Goal: Task Accomplishment & Management: Manage account settings

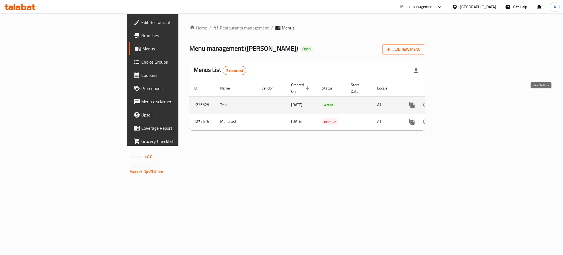
click at [455, 102] on icon "enhanced table" at bounding box center [452, 105] width 7 height 7
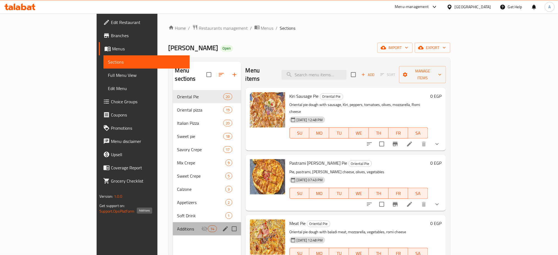
click at [177, 225] on span "Additions" at bounding box center [189, 228] width 24 height 7
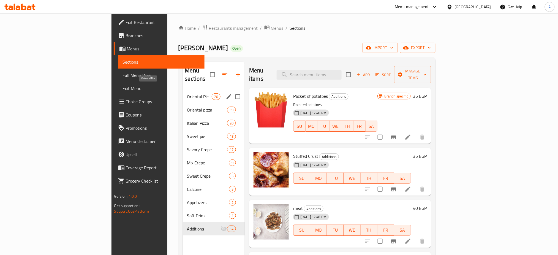
click at [187, 93] on span "Oriental Pie" at bounding box center [199, 96] width 24 height 7
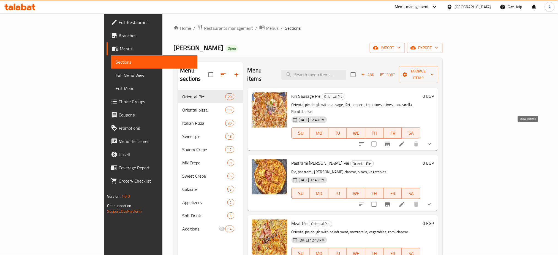
click at [433, 141] on icon "show more" at bounding box center [429, 144] width 7 height 7
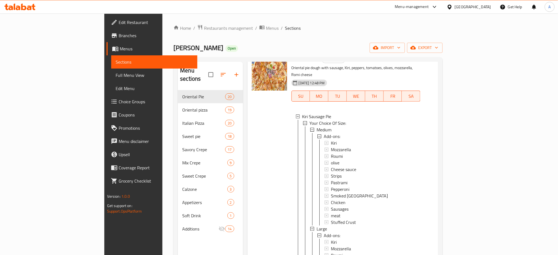
scroll to position [41, 0]
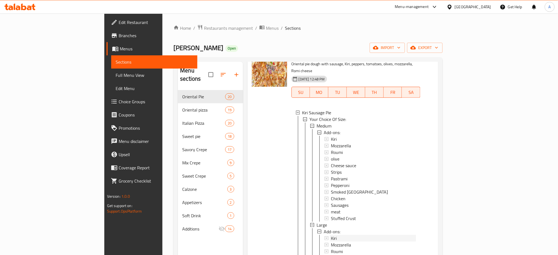
click at [331, 136] on span "Kiri" at bounding box center [334, 139] width 6 height 7
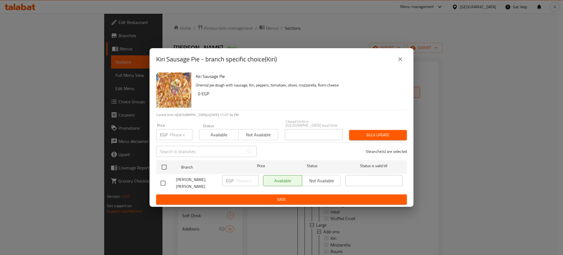
click at [403, 58] on icon "close" at bounding box center [400, 59] width 7 height 7
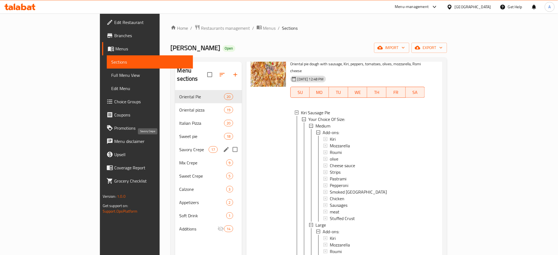
click at [179, 146] on span "Savory Crepe" at bounding box center [193, 149] width 29 height 7
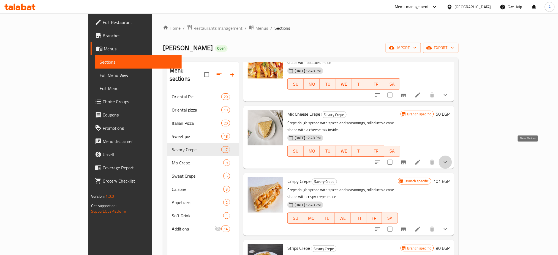
click at [448, 159] on icon "show more" at bounding box center [445, 162] width 7 height 7
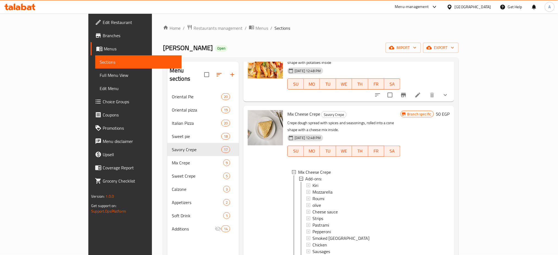
click at [450, 148] on div "Branch specific 50 EGP" at bounding box center [424, 194] width 49 height 168
click at [103, 101] on span "Choice Groups" at bounding box center [140, 101] width 75 height 7
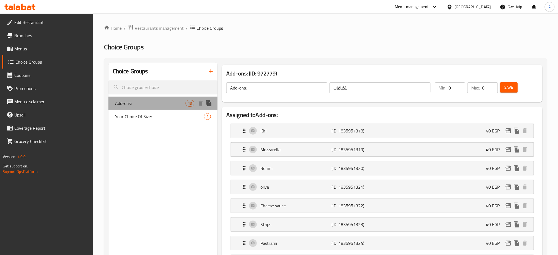
click at [143, 101] on span "Add-ons:" at bounding box center [150, 103] width 70 height 7
click at [494, 127] on p "40 EGP" at bounding box center [495, 130] width 18 height 7
click at [469, 129] on div "Kiri (ID: 1835951318) 40 EGP" at bounding box center [384, 131] width 286 height 14
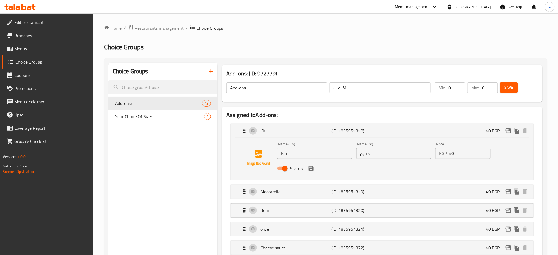
click at [458, 155] on input "40" at bounding box center [469, 153] width 41 height 11
click at [311, 169] on icon "save" at bounding box center [311, 168] width 7 height 7
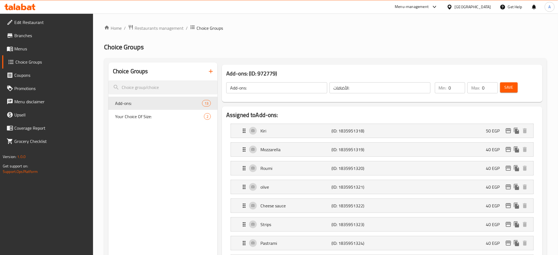
type input "50"
click at [423, 147] on div "Mozzarella (ID: 1835951319) 40 EGP" at bounding box center [384, 150] width 286 height 14
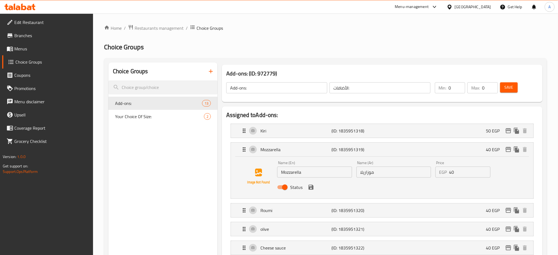
click at [457, 173] on input "40" at bounding box center [469, 171] width 41 height 11
click at [313, 186] on icon "save" at bounding box center [310, 187] width 5 height 5
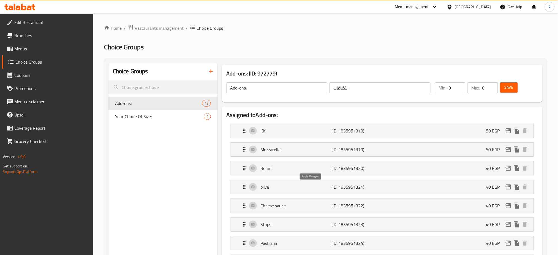
type input "50"
click at [510, 129] on icon "edit" at bounding box center [508, 130] width 7 height 7
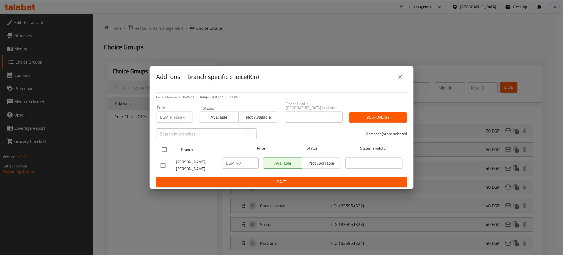
click at [164, 147] on input "checkbox" at bounding box center [164, 150] width 12 height 12
checkbox input "true"
click at [368, 114] on span "Bulk update" at bounding box center [378, 117] width 49 height 7
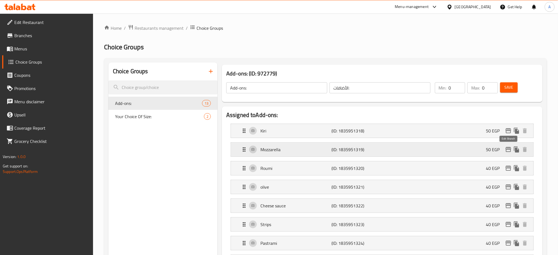
click at [510, 150] on icon "edit" at bounding box center [508, 149] width 7 height 7
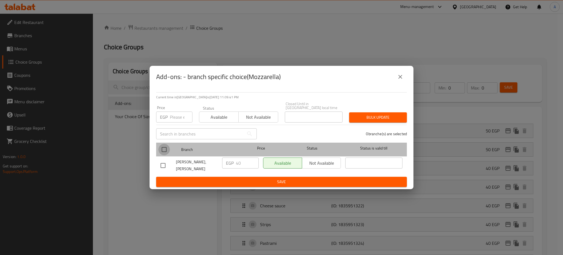
click at [166, 149] on input "checkbox" at bounding box center [164, 150] width 12 height 12
checkbox input "true"
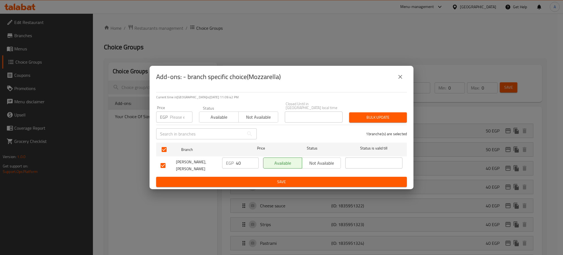
click at [390, 121] on div "Bulk update" at bounding box center [378, 117] width 64 height 17
click at [390, 114] on span "Bulk update" at bounding box center [378, 117] width 49 height 7
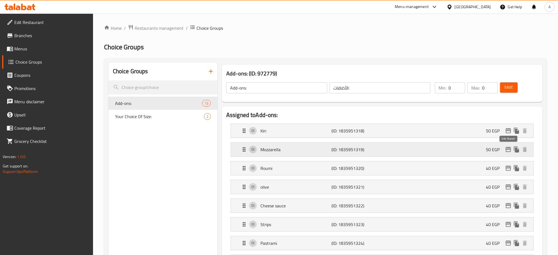
click at [510, 151] on icon "edit" at bounding box center [508, 149] width 7 height 7
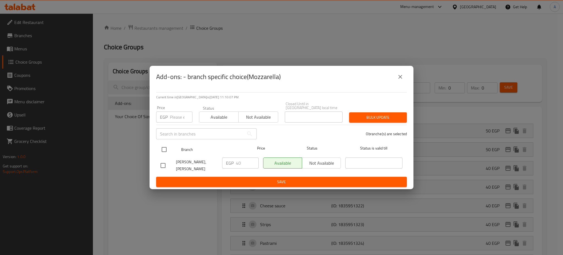
click at [164, 144] on input "checkbox" at bounding box center [164, 150] width 12 height 12
checkbox input "true"
click at [252, 118] on span "Not available" at bounding box center [258, 117] width 35 height 8
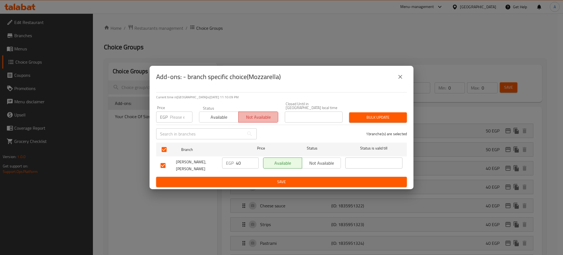
click at [271, 116] on span "Not available" at bounding box center [258, 117] width 35 height 8
click at [381, 109] on div "Bulk update" at bounding box center [378, 117] width 64 height 17
click at [377, 112] on button "Bulk update" at bounding box center [378, 117] width 58 height 10
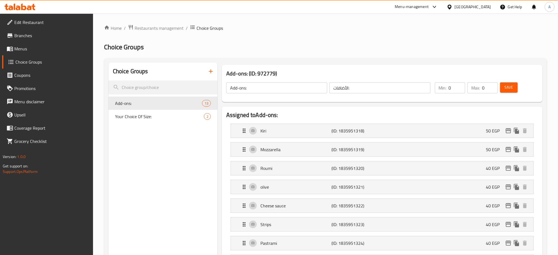
click at [505, 87] on span "Save" at bounding box center [508, 87] width 9 height 7
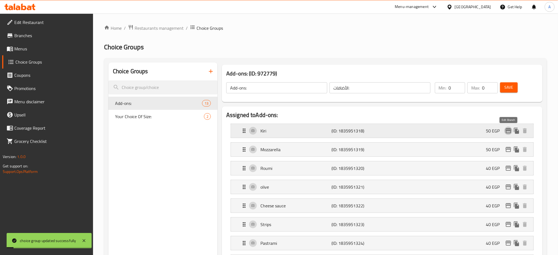
click at [510, 132] on icon "edit" at bounding box center [508, 130] width 7 height 7
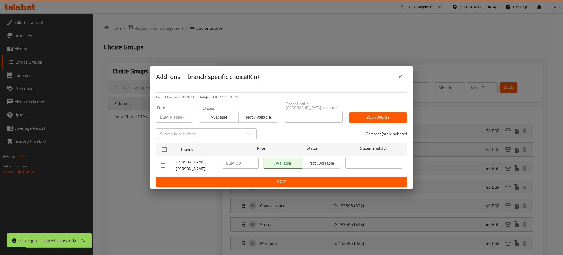
click at [401, 77] on icon "close" at bounding box center [400, 76] width 7 height 7
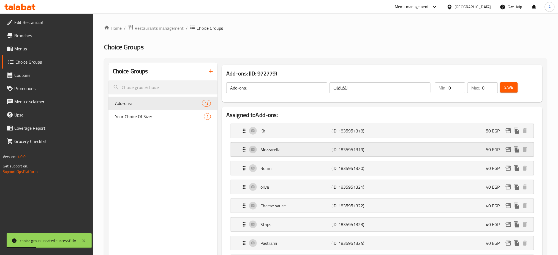
click at [509, 150] on icon "edit" at bounding box center [508, 149] width 7 height 7
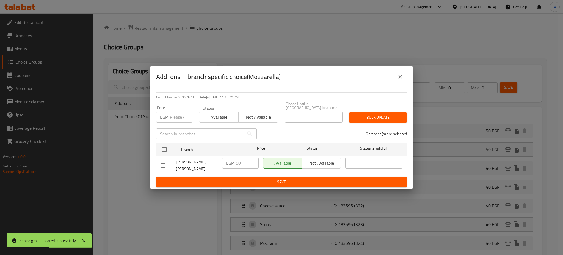
click at [399, 78] on icon "close" at bounding box center [400, 76] width 7 height 7
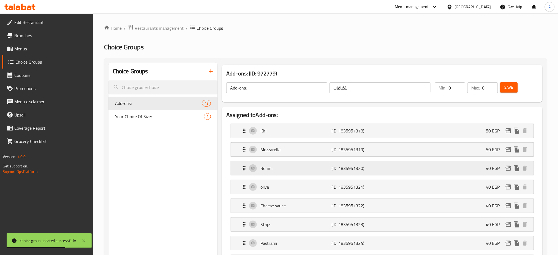
click at [506, 168] on icon "edit" at bounding box center [508, 168] width 6 height 5
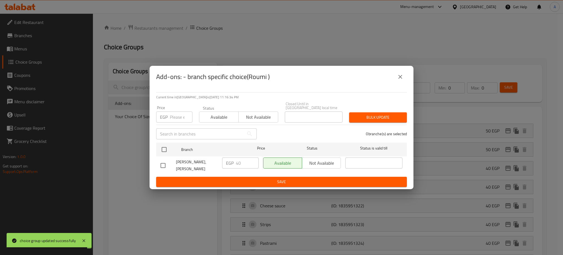
click at [399, 77] on icon "close" at bounding box center [401, 77] width 4 height 4
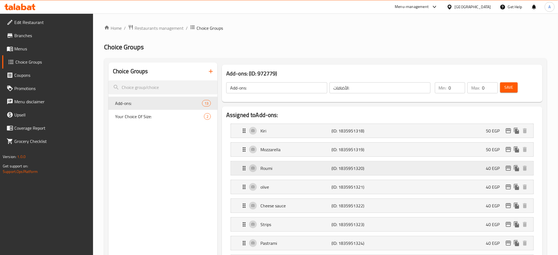
click at [489, 166] on p "40 EGP" at bounding box center [495, 168] width 18 height 7
click at [482, 169] on div "Roumi (ID: 1835951320) 40 EGP" at bounding box center [384, 168] width 286 height 14
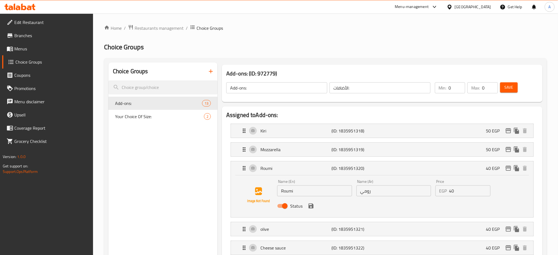
click at [467, 193] on input "40" at bounding box center [469, 190] width 41 height 11
click at [310, 202] on button "save" at bounding box center [311, 206] width 8 height 8
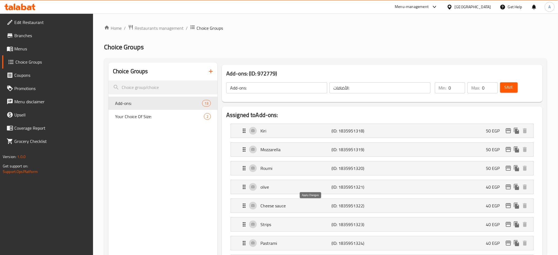
type input "50"
click at [510, 84] on span "Save" at bounding box center [508, 87] width 9 height 7
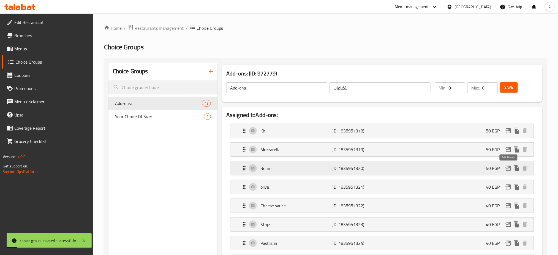
click at [511, 166] on icon "edit" at bounding box center [508, 168] width 7 height 7
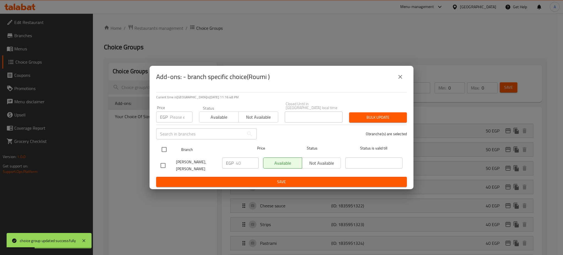
click at [163, 144] on input "checkbox" at bounding box center [164, 150] width 12 height 12
checkbox input "true"
click at [375, 115] on span "Bulk update" at bounding box center [378, 117] width 49 height 7
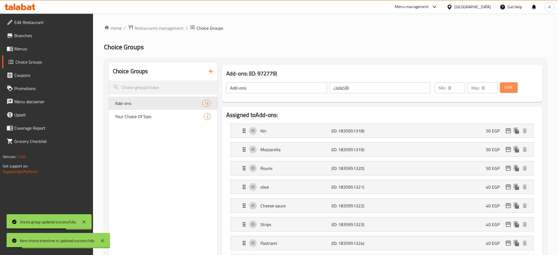
click at [513, 86] on span "Save" at bounding box center [508, 87] width 9 height 7
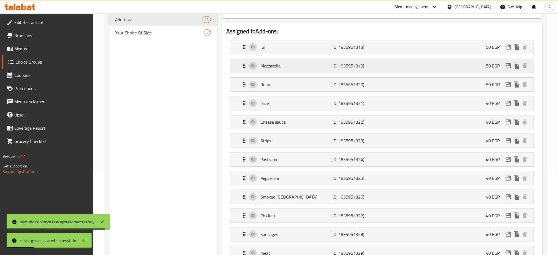
scroll to position [84, 0]
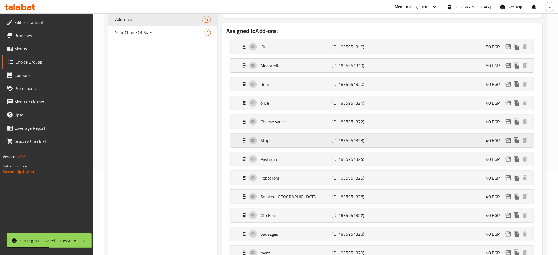
click at [469, 141] on div "Strips (ID: 1835951323) 40 EGP" at bounding box center [384, 140] width 286 height 14
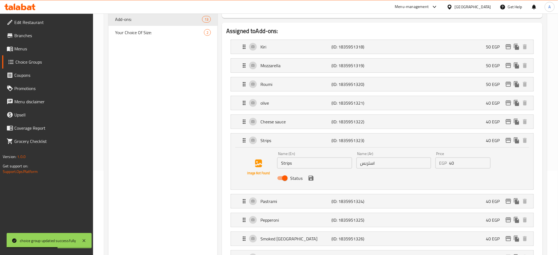
click at [461, 161] on input "40" at bounding box center [469, 162] width 41 height 11
click at [311, 181] on icon "save" at bounding box center [311, 178] width 7 height 7
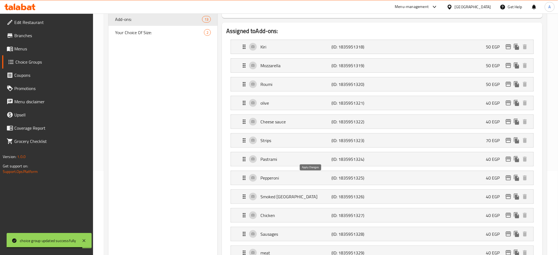
type input "70"
click at [387, 158] on div "Pastrami (ID: 1835951324) 40 EGP" at bounding box center [384, 159] width 286 height 14
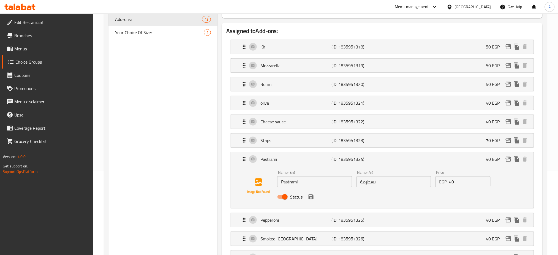
click at [455, 179] on input "40" at bounding box center [469, 181] width 41 height 11
click at [308, 197] on icon "save" at bounding box center [311, 196] width 7 height 7
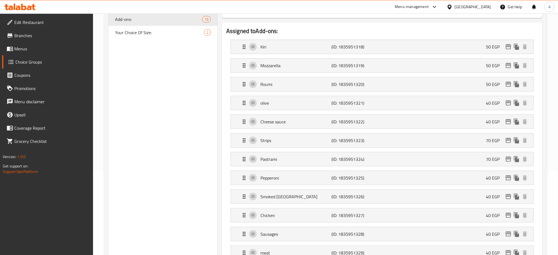
type input "70"
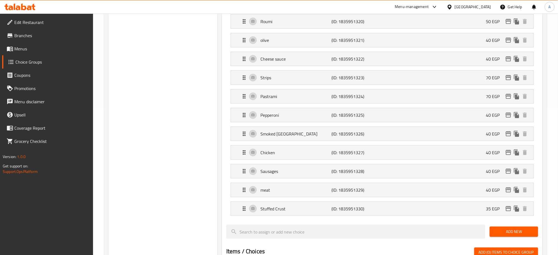
scroll to position [151, 0]
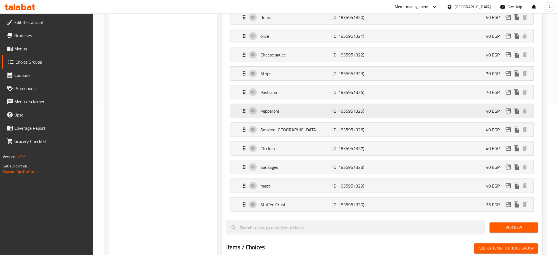
click at [395, 111] on div "Pepperoni (ID: 1835951325) 40 EGP" at bounding box center [384, 111] width 286 height 14
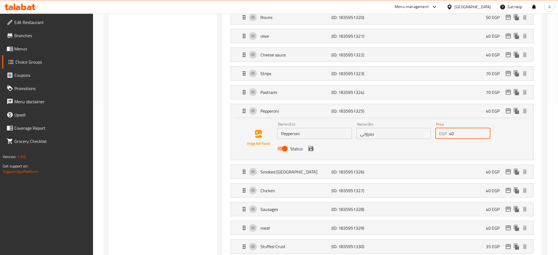
click at [459, 138] on input "40" at bounding box center [469, 133] width 41 height 11
click at [310, 151] on icon "save" at bounding box center [310, 148] width 5 height 5
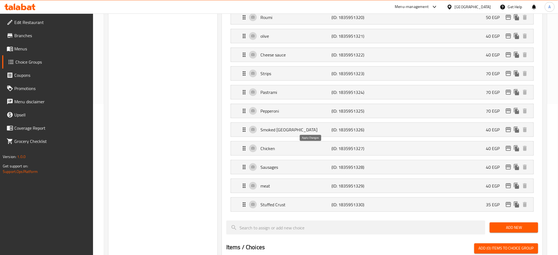
type input "70"
click at [415, 127] on div "Smoked Turkey (ID: 1835951326) 40 EGP" at bounding box center [384, 130] width 286 height 14
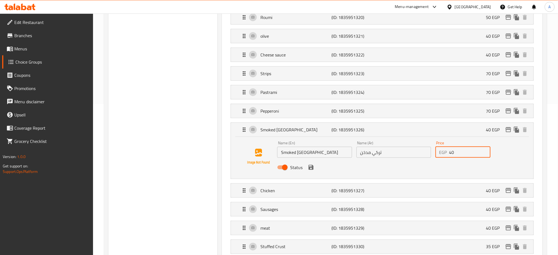
click at [456, 150] on input "40" at bounding box center [469, 152] width 41 height 11
click at [313, 169] on icon "save" at bounding box center [310, 167] width 5 height 5
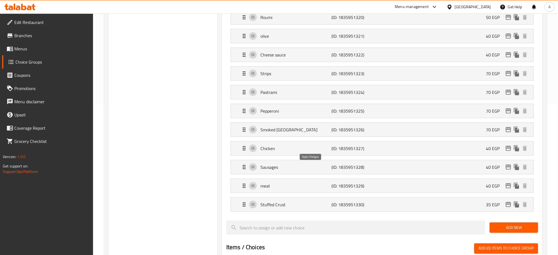
type input "70"
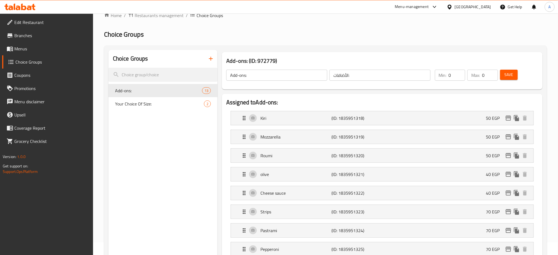
click at [512, 76] on span "Save" at bounding box center [508, 74] width 9 height 7
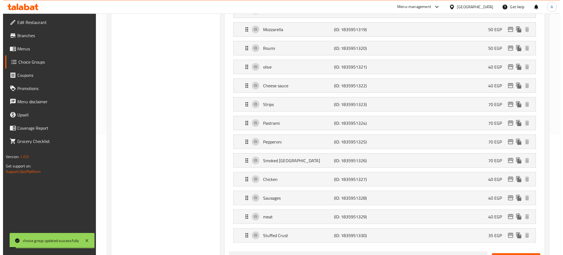
scroll to position [121, 0]
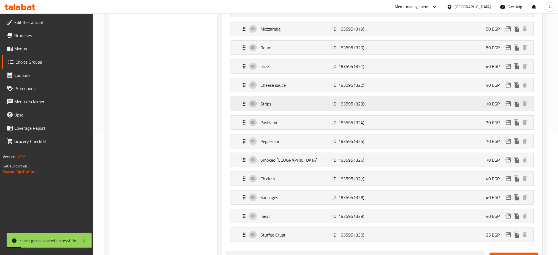
click at [479, 110] on div "Strips (ID: 1835951323) 70 EGP" at bounding box center [384, 104] width 286 height 14
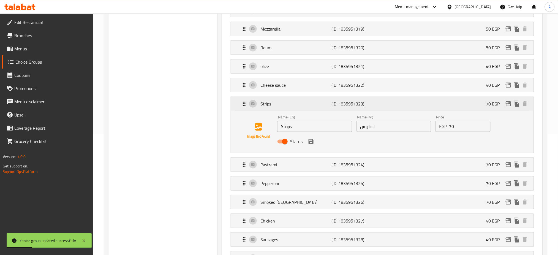
click at [508, 109] on div "Strips (ID: 1835951323) 70 EGP" at bounding box center [384, 104] width 286 height 14
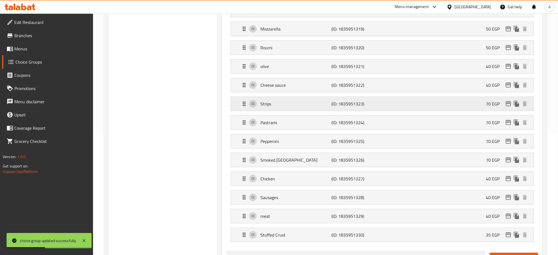
click at [507, 103] on icon "edit" at bounding box center [508, 103] width 7 height 7
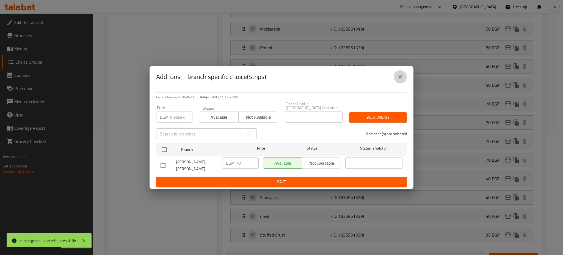
click at [405, 77] on button "close" at bounding box center [400, 76] width 13 height 13
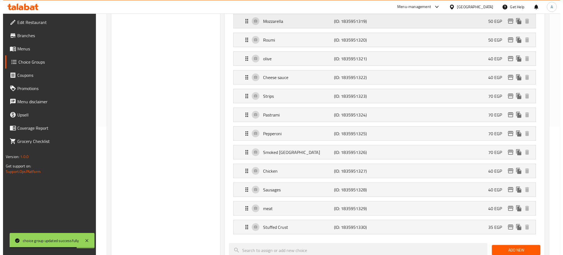
scroll to position [128, 0]
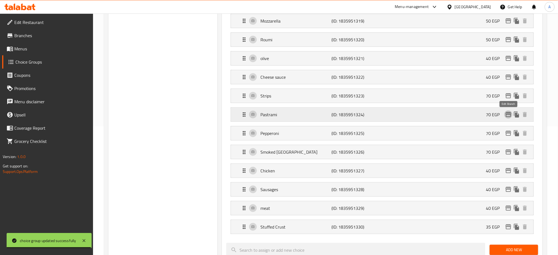
click at [509, 113] on icon "edit" at bounding box center [508, 114] width 7 height 7
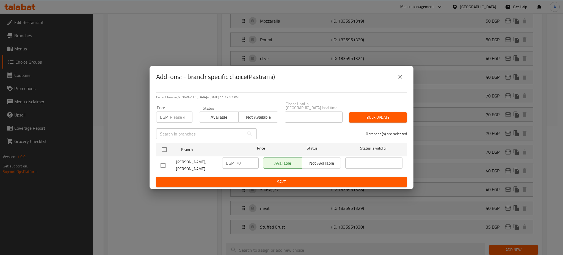
click at [396, 74] on button "close" at bounding box center [400, 76] width 13 height 13
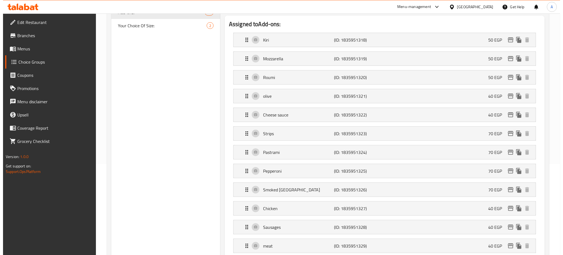
scroll to position [112, 0]
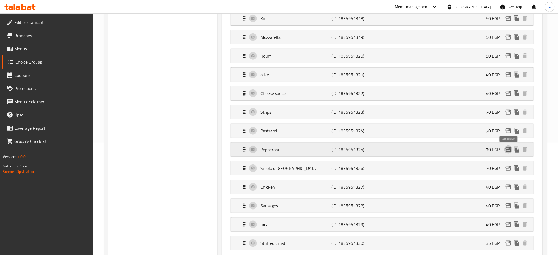
click at [508, 149] on icon "edit" at bounding box center [508, 149] width 6 height 5
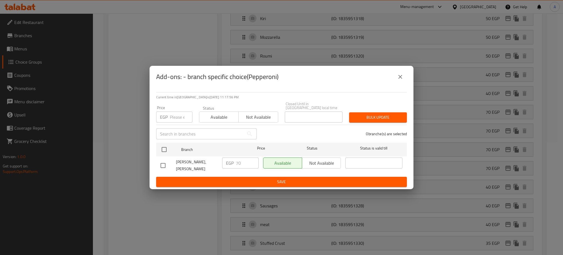
click at [399, 79] on icon "close" at bounding box center [401, 77] width 4 height 4
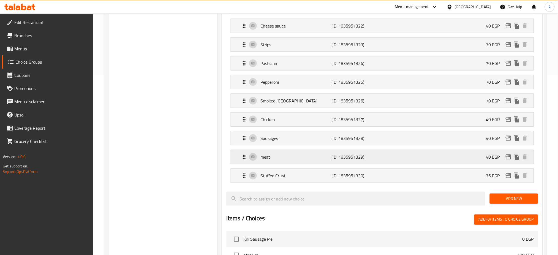
scroll to position [180, 0]
click at [384, 153] on div "meat (ID: 1835951329) 40 EGP" at bounding box center [384, 157] width 286 height 14
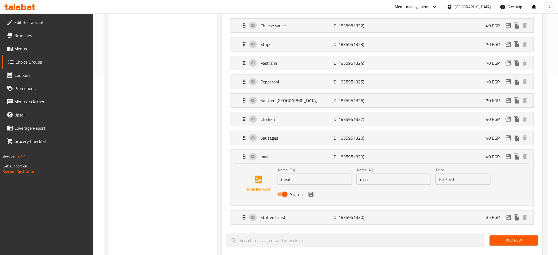
click at [455, 181] on input "40" at bounding box center [469, 179] width 41 height 11
click at [309, 191] on icon "save" at bounding box center [311, 194] width 7 height 7
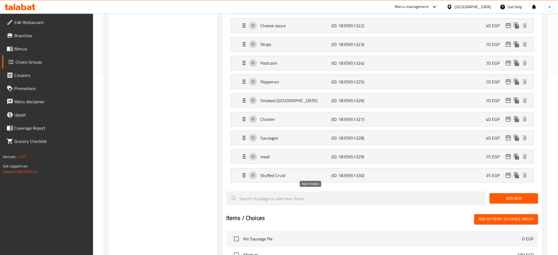
type input "75"
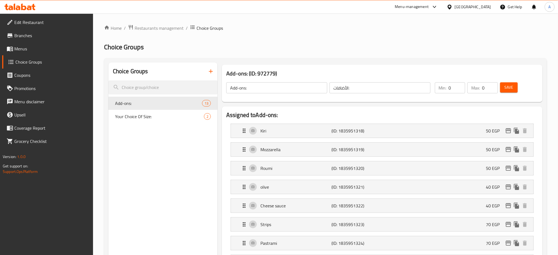
click at [509, 86] on span "Save" at bounding box center [508, 87] width 9 height 7
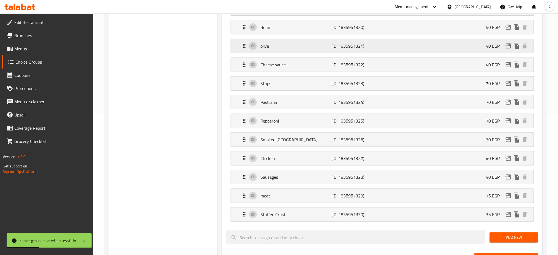
scroll to position [141, 0]
click at [467, 157] on div "Chicken (ID: 1835951327) 40 EGP" at bounding box center [384, 158] width 286 height 14
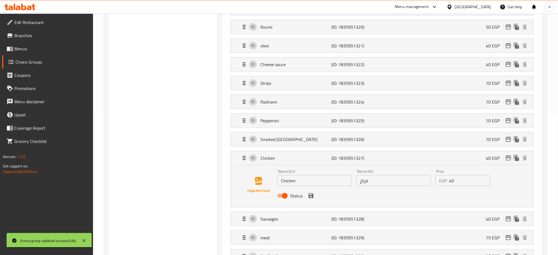
click at [465, 177] on input "40" at bounding box center [469, 180] width 41 height 11
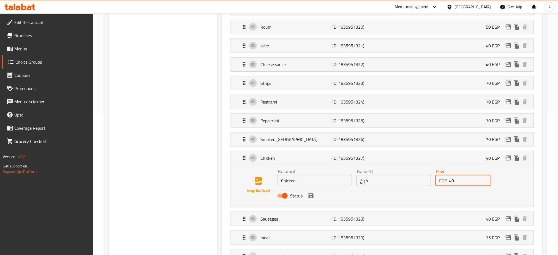
click at [465, 177] on input "40" at bounding box center [469, 180] width 41 height 11
click at [312, 196] on icon "save" at bounding box center [310, 195] width 5 height 5
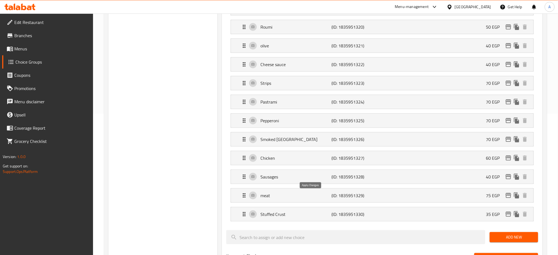
type input "60"
click at [433, 211] on div "Stuffed Crust (ID: 1835951330) 35 EGP" at bounding box center [384, 214] width 286 height 14
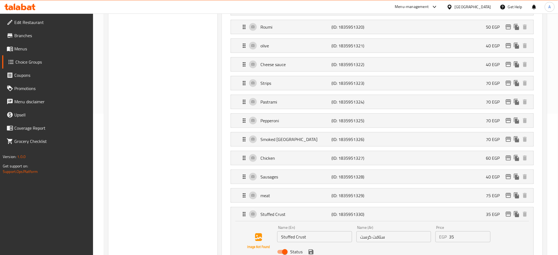
click at [462, 238] on input "35" at bounding box center [469, 236] width 41 height 11
type input "90"
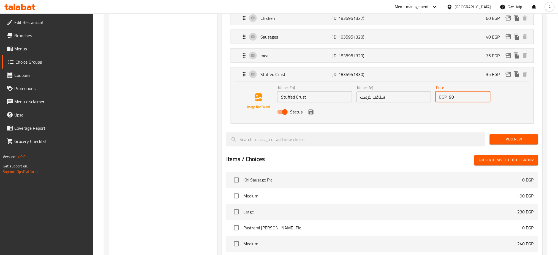
scroll to position [282, 0]
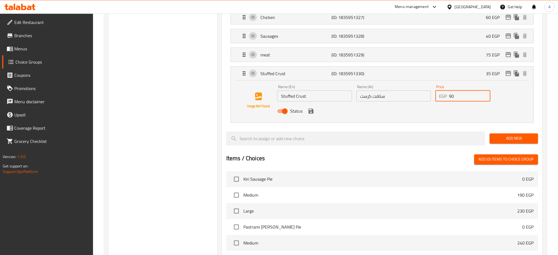
click at [308, 112] on icon "save" at bounding box center [311, 111] width 7 height 7
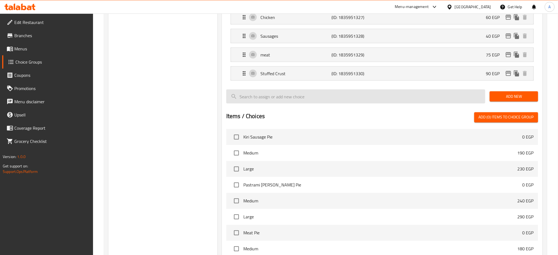
scroll to position [0, 0]
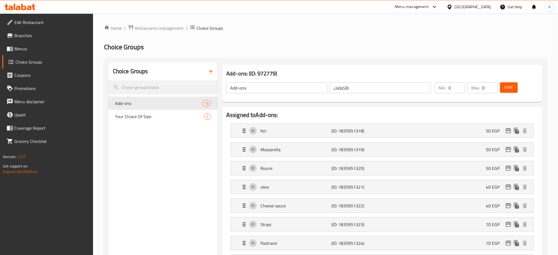
click at [508, 88] on span "Save" at bounding box center [508, 87] width 9 height 7
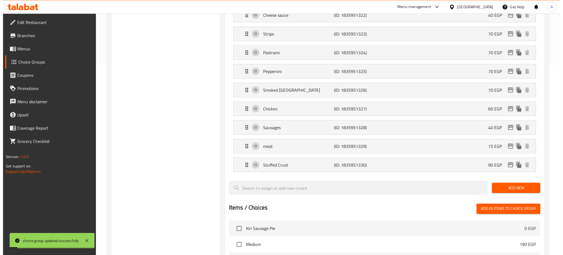
scroll to position [200, 0]
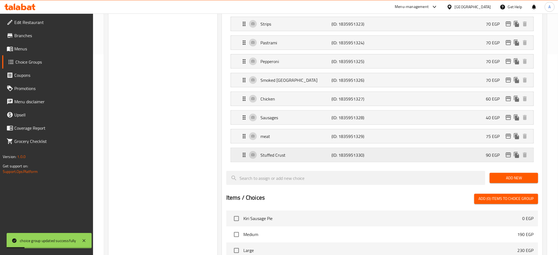
click at [511, 159] on div "90 EGP" at bounding box center [507, 155] width 43 height 8
click at [505, 154] on icon "edit" at bounding box center [508, 155] width 7 height 7
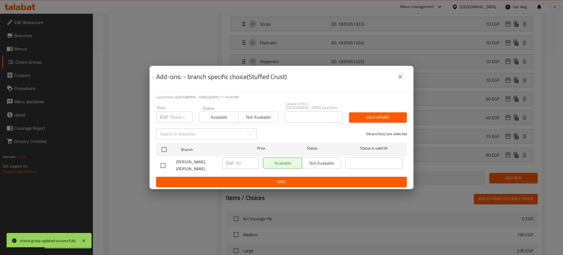
click at [398, 79] on icon "close" at bounding box center [400, 76] width 7 height 7
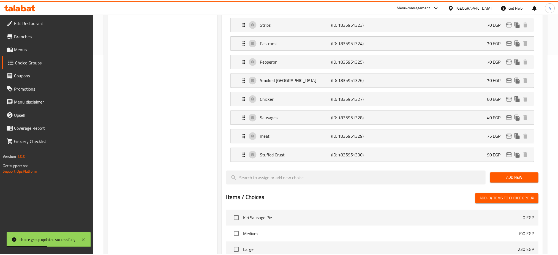
scroll to position [0, 0]
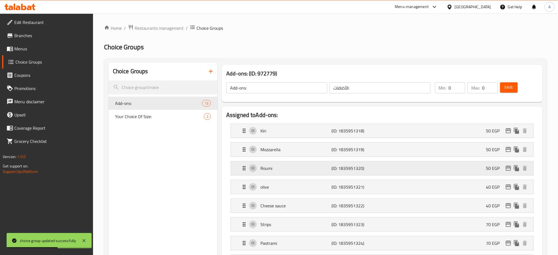
click at [507, 169] on icon "edit" at bounding box center [508, 168] width 7 height 7
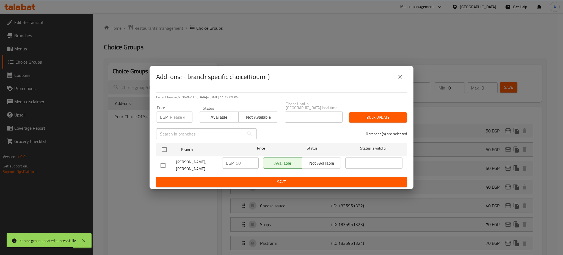
click at [400, 80] on icon "close" at bounding box center [400, 76] width 7 height 7
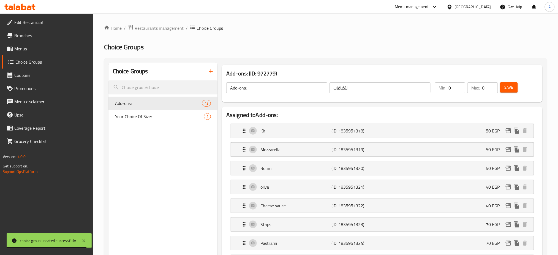
click at [512, 87] on span "Save" at bounding box center [508, 87] width 9 height 7
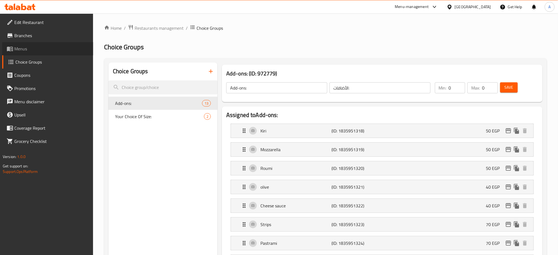
click at [21, 51] on span "Menus" at bounding box center [51, 48] width 75 height 7
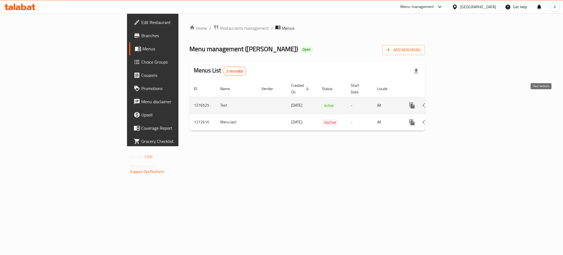
click at [455, 102] on icon "enhanced table" at bounding box center [452, 105] width 7 height 7
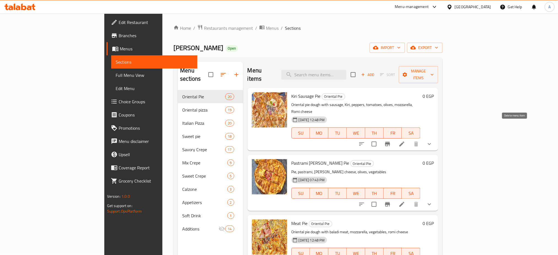
click at [436, 137] on div at bounding box center [395, 143] width 81 height 13
click at [436, 137] on button "show more" at bounding box center [429, 143] width 13 height 13
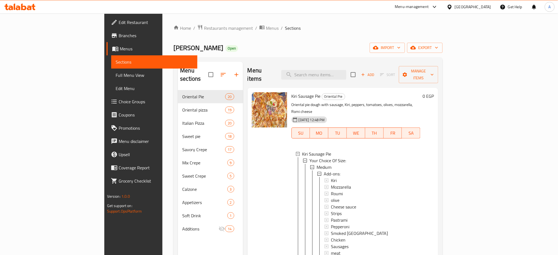
scroll to position [77, 0]
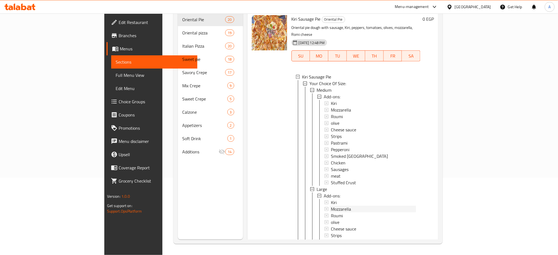
click at [324, 167] on div "Kiri Mozzarella Roumi olive Cheese sauce Strips Pastrami Pepperoni Smoked Turke…" at bounding box center [369, 143] width 91 height 86
click at [311, 66] on div "Kiri Sausage Pie Oriental Pie Oriental pie dough with sausage, Kiri, peppers, t…" at bounding box center [342, 38] width 191 height 55
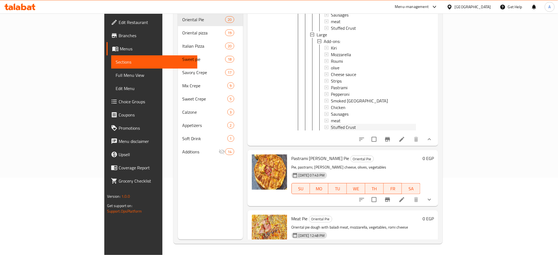
click at [331, 124] on span "Stuffed Crust" at bounding box center [343, 127] width 25 height 7
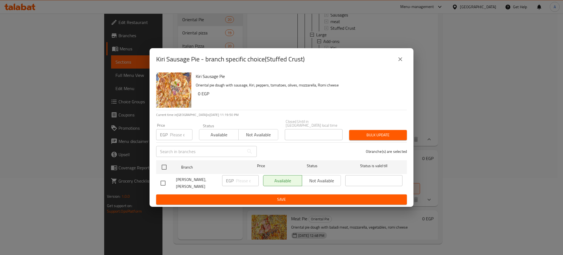
click at [401, 62] on icon "close" at bounding box center [400, 59] width 7 height 7
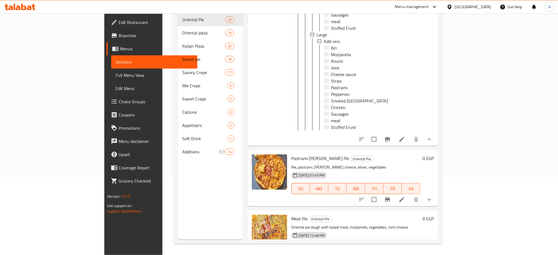
scroll to position [0, 0]
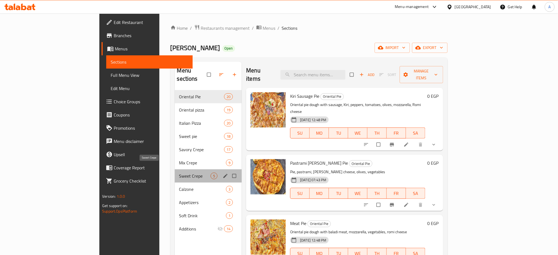
click at [179, 173] on span "Sweet Crepe" at bounding box center [195, 176] width 32 height 7
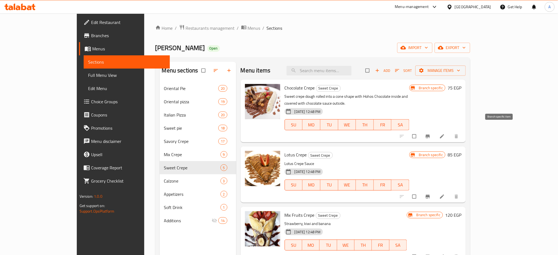
click at [430, 133] on icon "Branch-specific-item" at bounding box center [428, 136] width 6 height 6
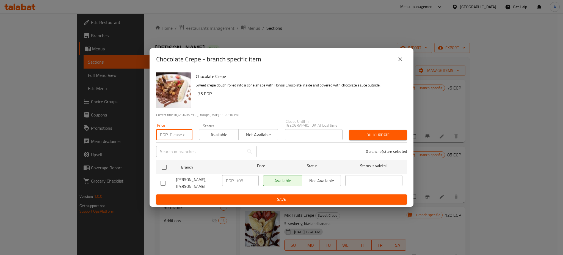
click at [176, 132] on input "number" at bounding box center [181, 134] width 23 height 11
type input "120"
click at [168, 163] on input "checkbox" at bounding box center [164, 167] width 12 height 12
checkbox input "true"
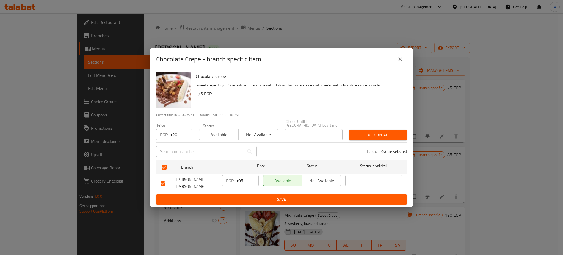
click at [385, 132] on span "Bulk update" at bounding box center [378, 135] width 49 height 7
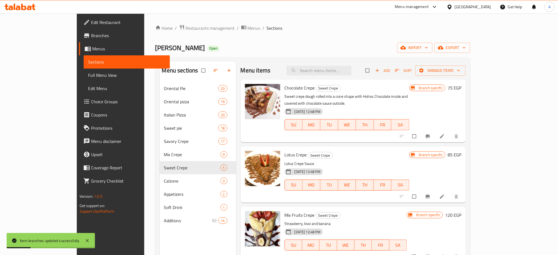
click at [430, 195] on icon "Branch-specific-item" at bounding box center [428, 197] width 4 height 4
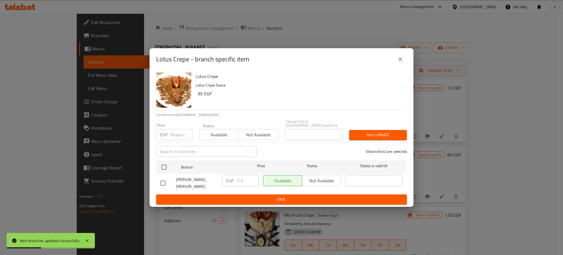
click at [176, 129] on input "number" at bounding box center [181, 134] width 23 height 11
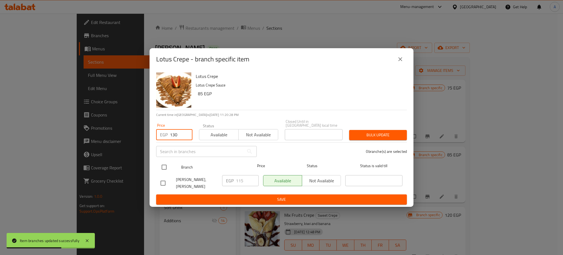
type input "130"
click at [166, 166] on input "checkbox" at bounding box center [164, 167] width 12 height 12
checkbox input "true"
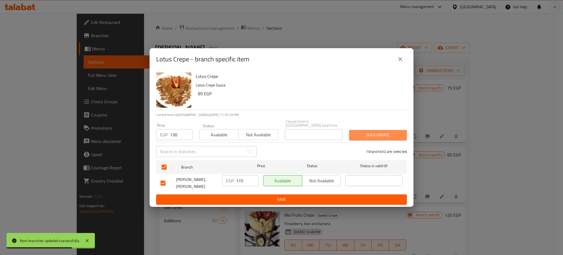
click at [388, 130] on button "Bulk update" at bounding box center [378, 135] width 58 height 10
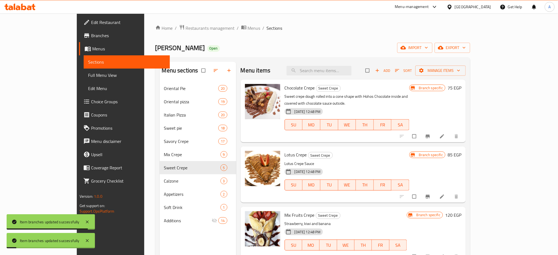
scroll to position [59, 0]
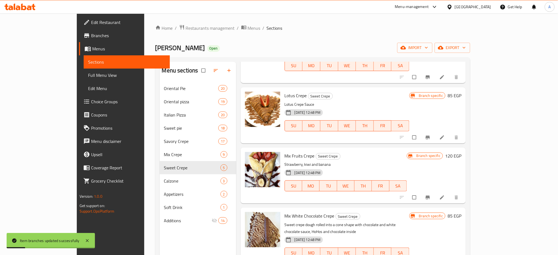
click at [431, 195] on span "Branch-specific-item" at bounding box center [428, 198] width 7 height 6
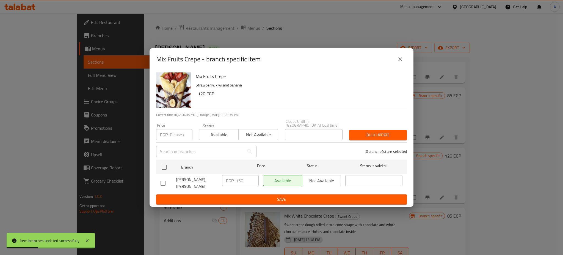
click at [176, 131] on input "number" at bounding box center [181, 134] width 23 height 11
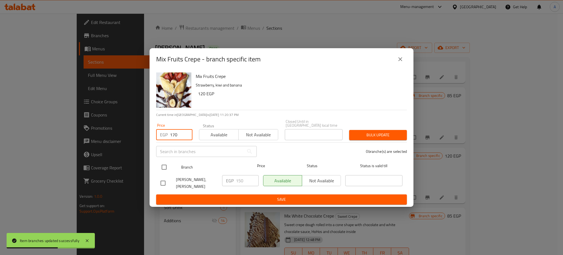
type input "170"
click at [165, 162] on input "checkbox" at bounding box center [164, 167] width 12 height 12
checkbox input "true"
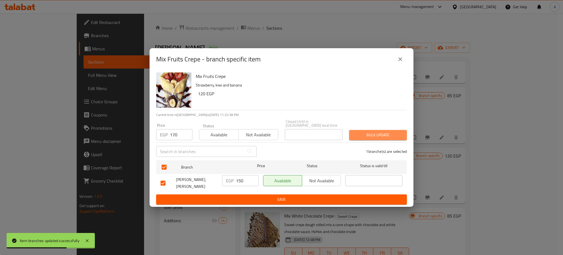
click at [384, 136] on button "Bulk update" at bounding box center [378, 135] width 58 height 10
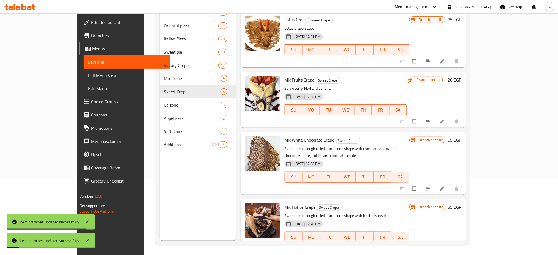
scroll to position [77, 0]
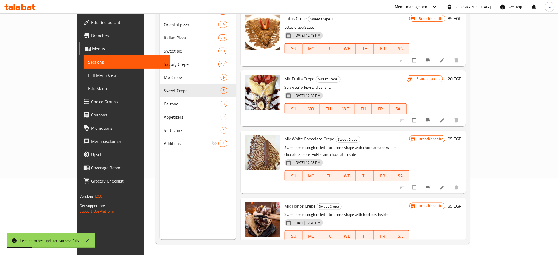
click at [430, 185] on icon "Branch-specific-item" at bounding box center [428, 188] width 6 height 6
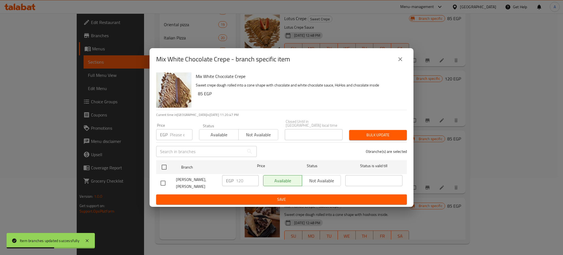
drag, startPoint x: 171, startPoint y: 140, endPoint x: 173, endPoint y: 137, distance: 3.9
click at [171, 140] on div "Mix White Chocolate Crepe Sweet crepe dough rolled into a cone shape with choco…" at bounding box center [282, 138] width 264 height 136
click at [174, 135] on input "number" at bounding box center [181, 134] width 23 height 11
type input "150"
click at [157, 158] on ul "Branch Price Status Status is valid till Pablo, Zahraa El Maadi - Ashgar Darna …" at bounding box center [281, 176] width 251 height 36
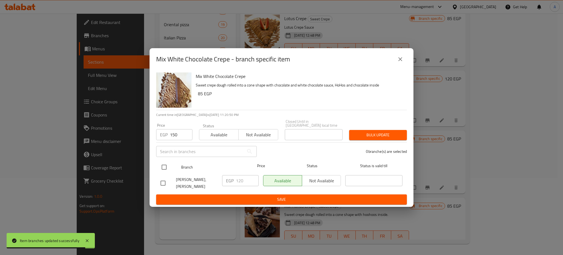
click at [168, 165] on input "checkbox" at bounding box center [164, 167] width 12 height 12
checkbox input "true"
click at [392, 132] on span "Bulk update" at bounding box center [378, 135] width 49 height 7
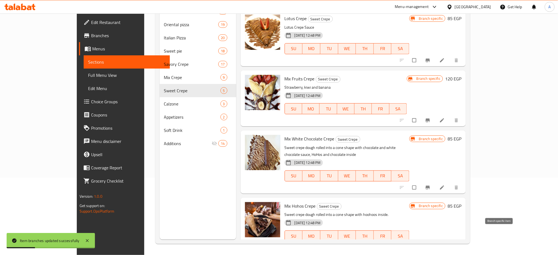
click at [435, 241] on button "Branch-specific-item" at bounding box center [428, 247] width 13 height 12
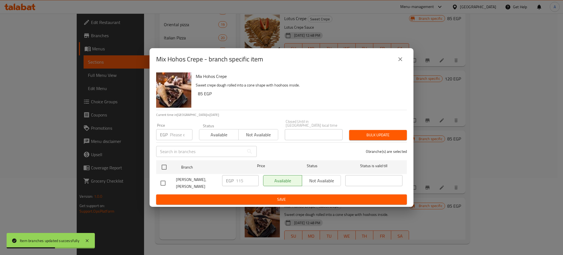
click at [178, 132] on input "number" at bounding box center [181, 134] width 23 height 11
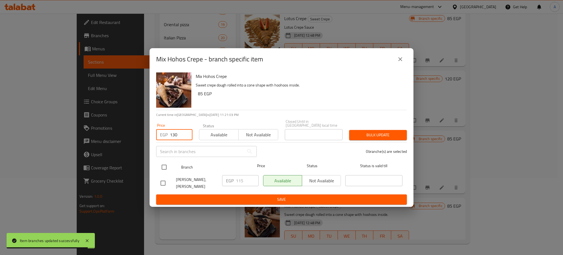
type input "130"
click at [165, 163] on input "checkbox" at bounding box center [164, 167] width 12 height 12
checkbox input "true"
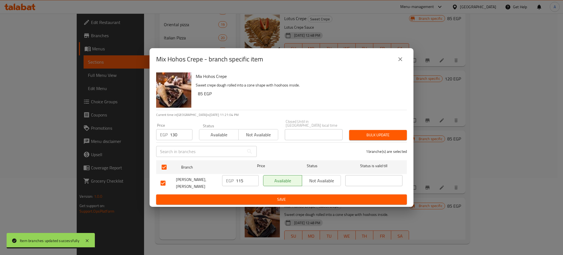
click at [377, 133] on span "Bulk update" at bounding box center [378, 135] width 49 height 7
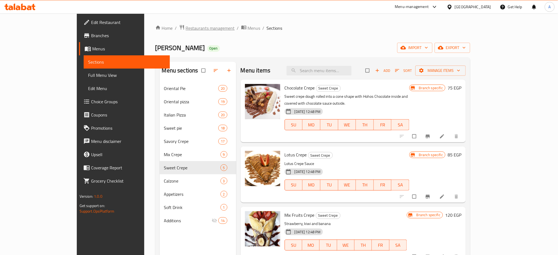
click at [186, 28] on span "Restaurants management" at bounding box center [210, 28] width 49 height 7
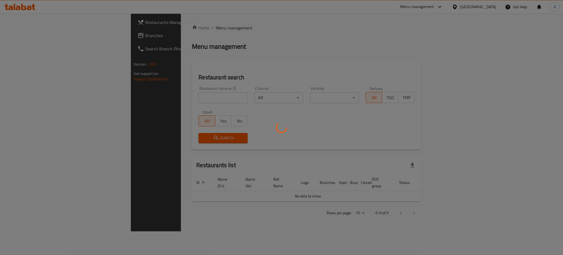
click at [130, 100] on div at bounding box center [281, 127] width 563 height 255
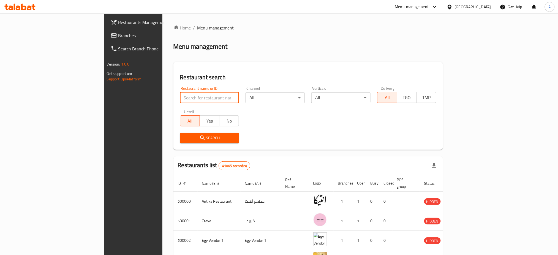
click at [180, 100] on input "search" at bounding box center [209, 97] width 59 height 11
click button "Search" at bounding box center [209, 138] width 59 height 10
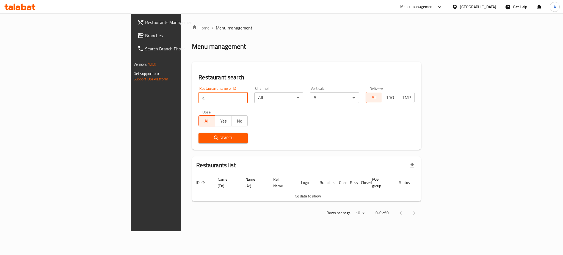
type input "a"
type input "Agha"
click button "Search" at bounding box center [223, 138] width 49 height 10
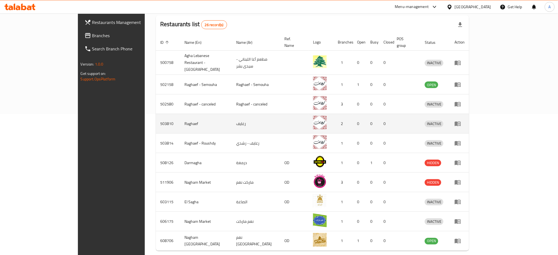
scroll to position [155, 0]
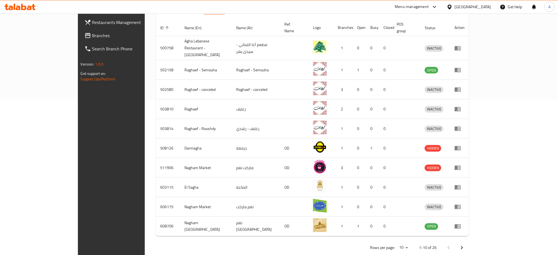
click at [465, 244] on icon "Next page" at bounding box center [461, 247] width 7 height 7
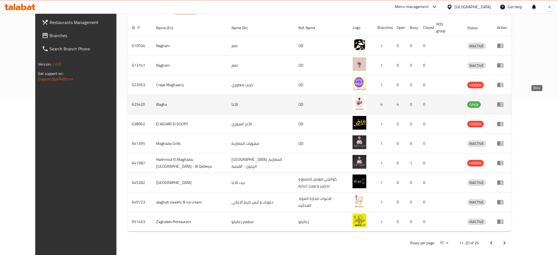
click at [503, 102] on icon "enhanced table" at bounding box center [500, 104] width 6 height 5
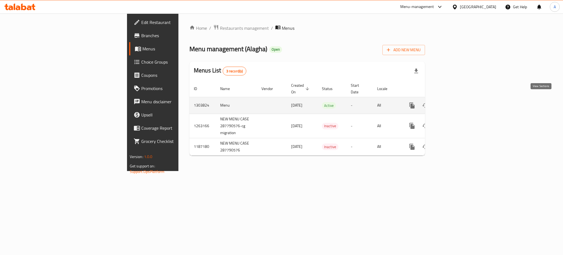
click at [455, 102] on icon "enhanced table" at bounding box center [452, 105] width 7 height 7
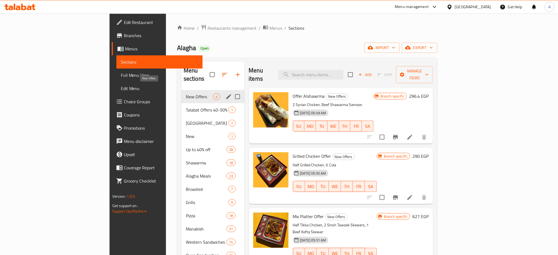
click at [186, 93] on span "New Offers" at bounding box center [199, 96] width 27 height 7
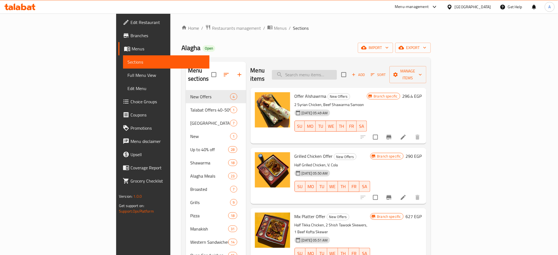
click at [337, 70] on input "search" at bounding box center [304, 75] width 65 height 10
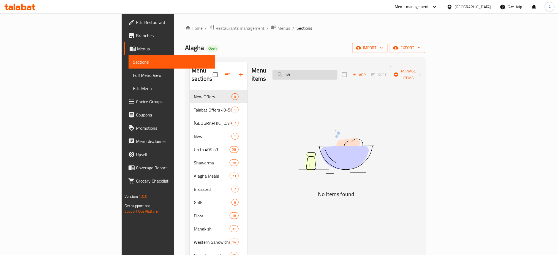
type input "s"
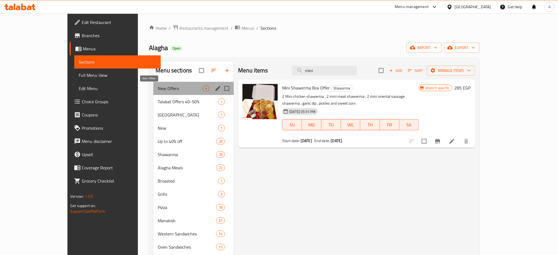
click at [158, 90] on span "New Offers" at bounding box center [180, 88] width 45 height 7
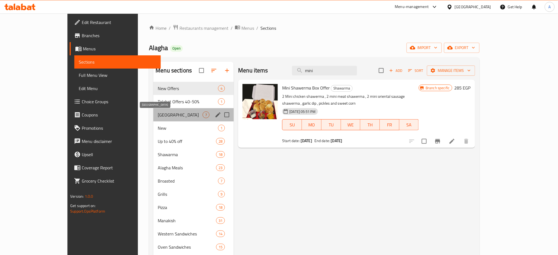
click at [158, 116] on span "[GEOGRAPHIC_DATA]" at bounding box center [180, 114] width 45 height 7
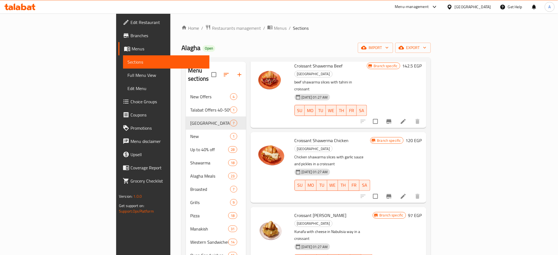
scroll to position [50, 0]
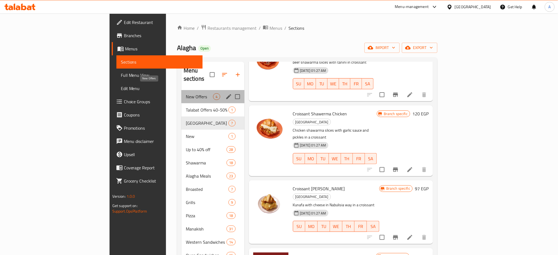
click at [186, 93] on span "New Offers" at bounding box center [199, 96] width 27 height 7
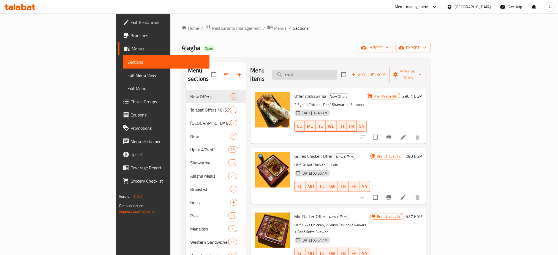
click at [337, 70] on input "mini" at bounding box center [304, 75] width 65 height 10
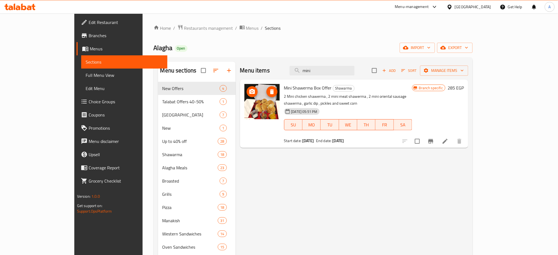
type input "mini"
click at [249, 89] on icon "upload picture" at bounding box center [252, 91] width 7 height 7
click at [448, 138] on icon at bounding box center [445, 141] width 7 height 7
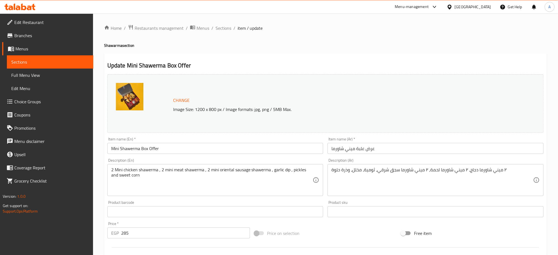
click at [164, 172] on div "Home / Restaurants management / Menus / Sections / item / update Shawarma secti…" at bounding box center [325, 204] width 443 height 361
click at [164, 172] on textarea "2 Mini chicken shawerma , 2 mini meat shawerma , 2 mini oriental sausage shawer…" at bounding box center [212, 180] width 202 height 26
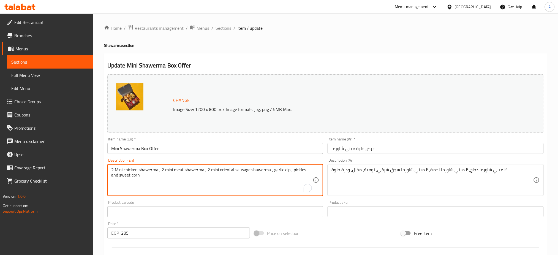
click at [168, 179] on textarea "2 Mini chicken shawerma , 2 mini meat shawerma , 2 mini oriental sausage shawer…" at bounding box center [212, 180] width 202 height 26
paste textarea "Mini Shawarma Box (4 Chicken Shawarma, 2 Beef Shawarma, Garlic Sauce Regular & …"
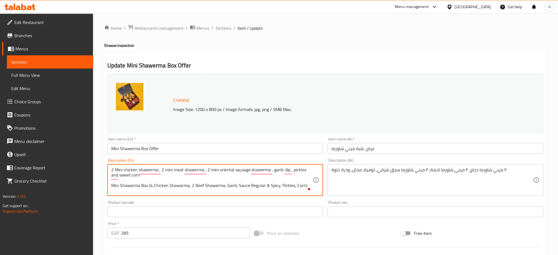
drag, startPoint x: 141, startPoint y: 180, endPoint x: 85, endPoint y: 161, distance: 58.8
click at [85, 161] on div "Edit Restaurant Branches Menus Sections Full Menu View Edit Menu Choice Groups …" at bounding box center [279, 204] width 558 height 383
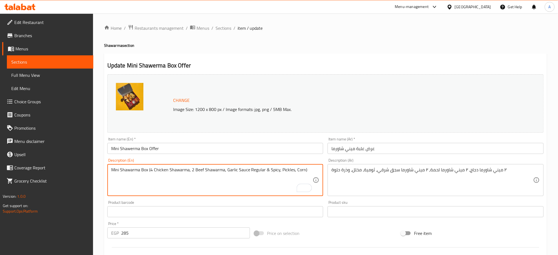
type textarea "Mini Shawarma Box (4 Chicken Shawarma, 2 Beef Shawarma, Garlic Sauce Regular & …"
click at [302, 192] on div at bounding box center [304, 188] width 15 height 8
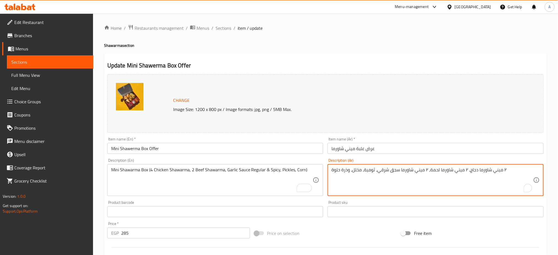
click at [348, 177] on textarea "٢ ميني شاورما دجاج، ٢ ميني شاورما لحمة، ٢ ميني شاورما سجق شرقي، ثومية، مخلل، وذ…" at bounding box center [432, 180] width 202 height 26
paste textarea "شاورما ميني بوكس (٤ شاورما فراخ، ٢ شاورما لحمة، تومية عادية وسبايسي، مخلل، ذرة)"
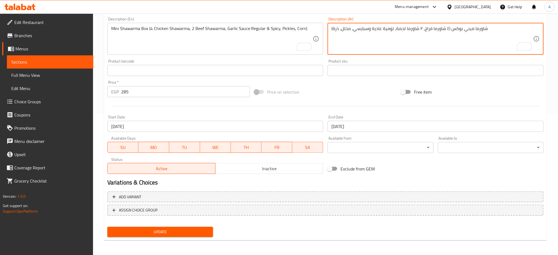
type textarea "شاورما ميني بوكس (٤ شاورما فراخ، ٢ شاورما لحمة، تومية عادية وسبايسي، مخلل، ذرة)"
click at [154, 232] on span "Update" at bounding box center [160, 231] width 97 height 7
